Goal: Information Seeking & Learning: Learn about a topic

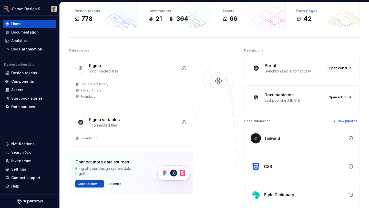
scroll to position [27, 0]
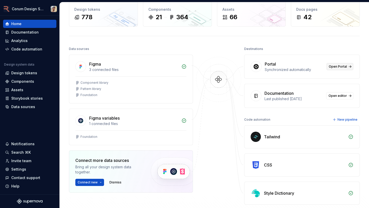
click at [340, 67] on span "Open Portal" at bounding box center [337, 66] width 18 height 4
click at [202, 44] on div "Home Design tokens 778 Components 21 364 Assets 66 Docs pages 42 Data sources F…" at bounding box center [214, 111] width 309 height 273
click at [335, 38] on div "Home Design tokens 778 Components 21 364 Assets 66 Docs pages 42 Data sources F…" at bounding box center [214, 111] width 309 height 273
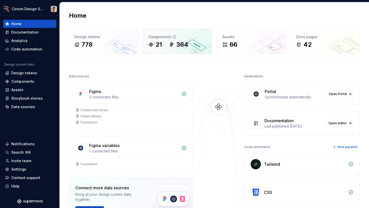
click at [166, 47] on div "21 364" at bounding box center [177, 44] width 58 height 8
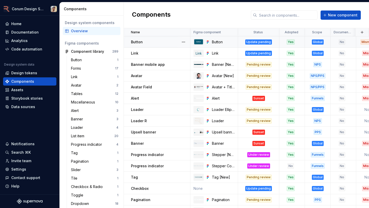
click at [163, 41] on div "Button" at bounding box center [160, 41] width 59 height 5
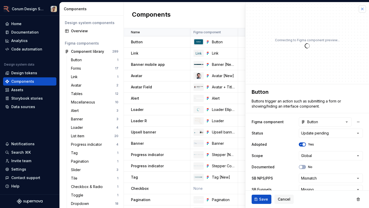
click at [360, 9] on button "button" at bounding box center [361, 8] width 7 height 7
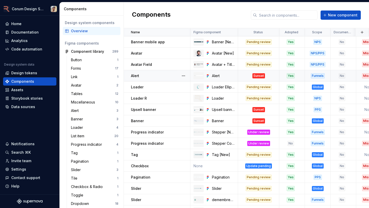
scroll to position [65, 0]
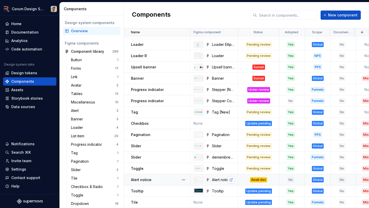
click at [230, 179] on link at bounding box center [230, 179] width 7 height 7
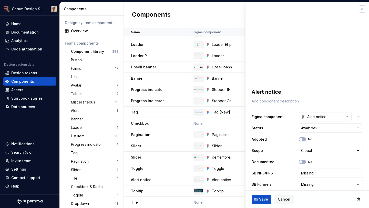
click at [362, 9] on button "button" at bounding box center [361, 8] width 7 height 7
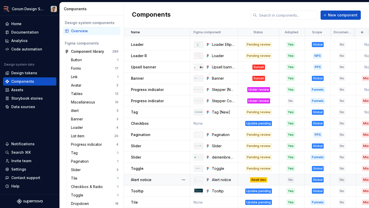
click at [142, 178] on p "Alert notice" at bounding box center [141, 179] width 20 height 5
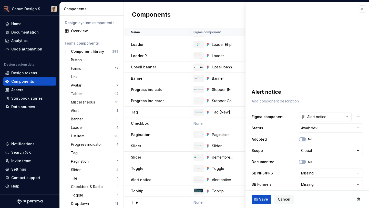
type textarea "*"
click at [362, 8] on button "button" at bounding box center [361, 8] width 7 height 7
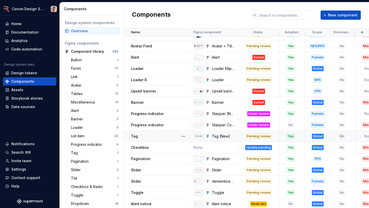
scroll to position [65, 0]
